Goal: Transaction & Acquisition: Purchase product/service

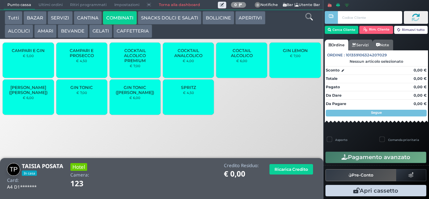
click at [188, 101] on div "SPRITZ € 4,50" at bounding box center [188, 96] width 51 height 35
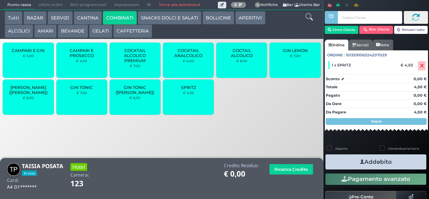
click at [191, 105] on div "SPRITZ € 4,50" at bounding box center [188, 96] width 51 height 35
click at [190, 103] on div "SPRITZ € 4,50" at bounding box center [188, 96] width 51 height 35
click at [85, 95] on small "€ 7,00" at bounding box center [81, 93] width 11 height 4
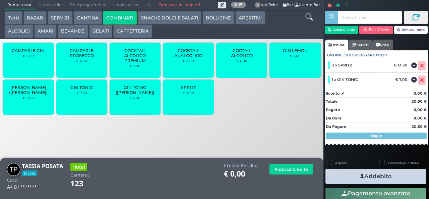
click at [383, 174] on button "Addebito" at bounding box center [375, 176] width 101 height 15
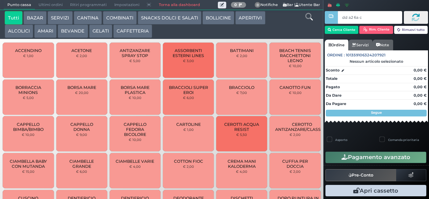
type input "dd a2 6a c3"
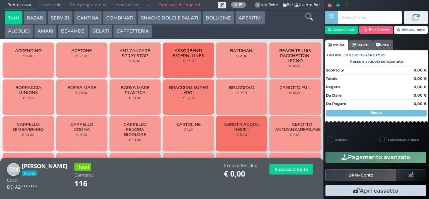
click at [111, 21] on button "COMBINATI" at bounding box center [120, 17] width 34 height 13
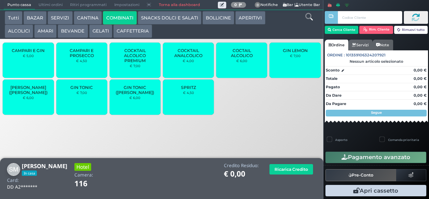
click at [183, 95] on small "€ 4,50" at bounding box center [188, 93] width 11 height 4
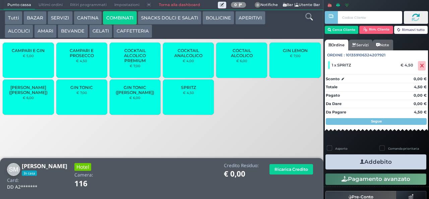
click at [184, 90] on span "SPRITZ" at bounding box center [188, 87] width 15 height 5
click at [343, 158] on button "Addebito" at bounding box center [375, 161] width 101 height 15
